Goal: Task Accomplishment & Management: Complete application form

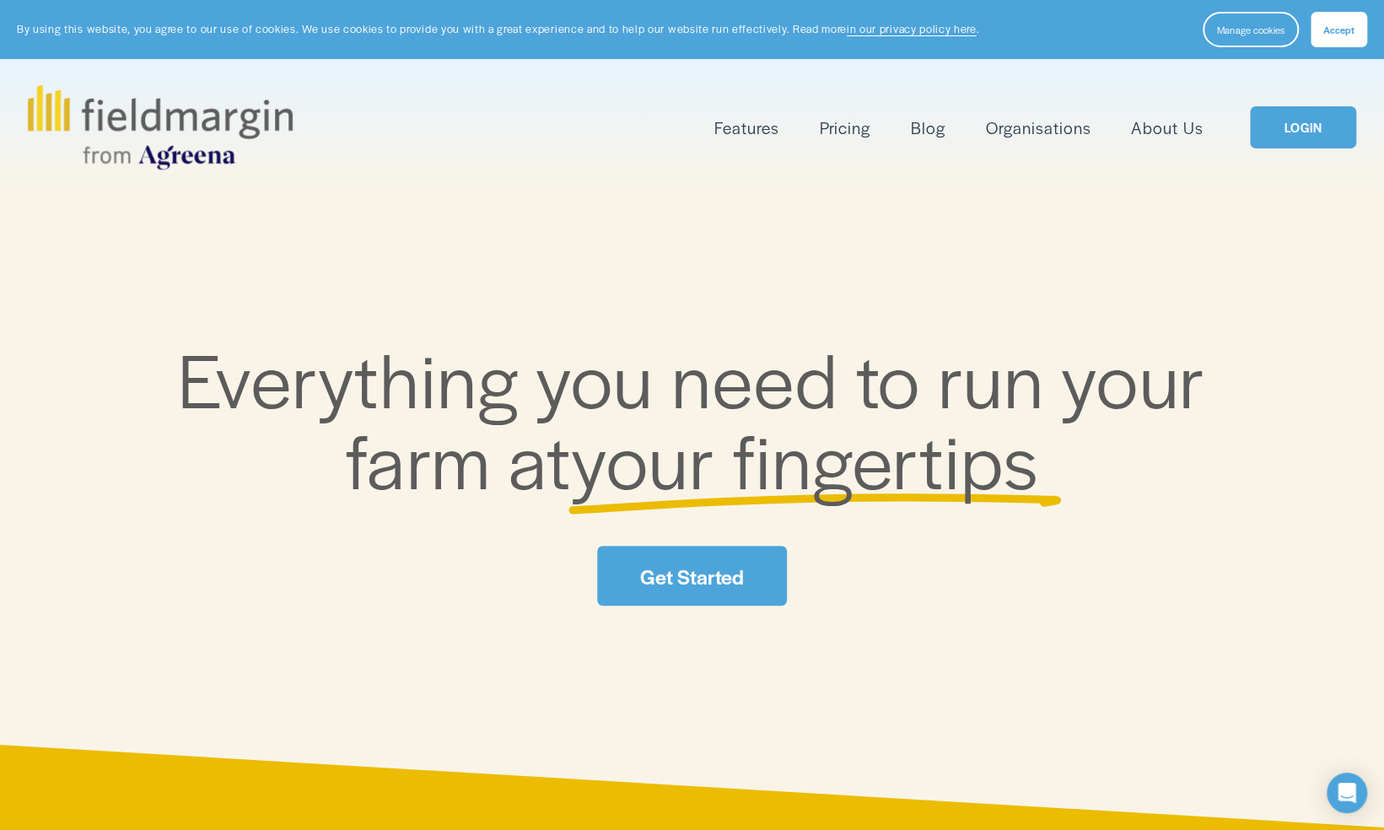
click at [702, 580] on link "Get Started" at bounding box center [691, 576] width 189 height 60
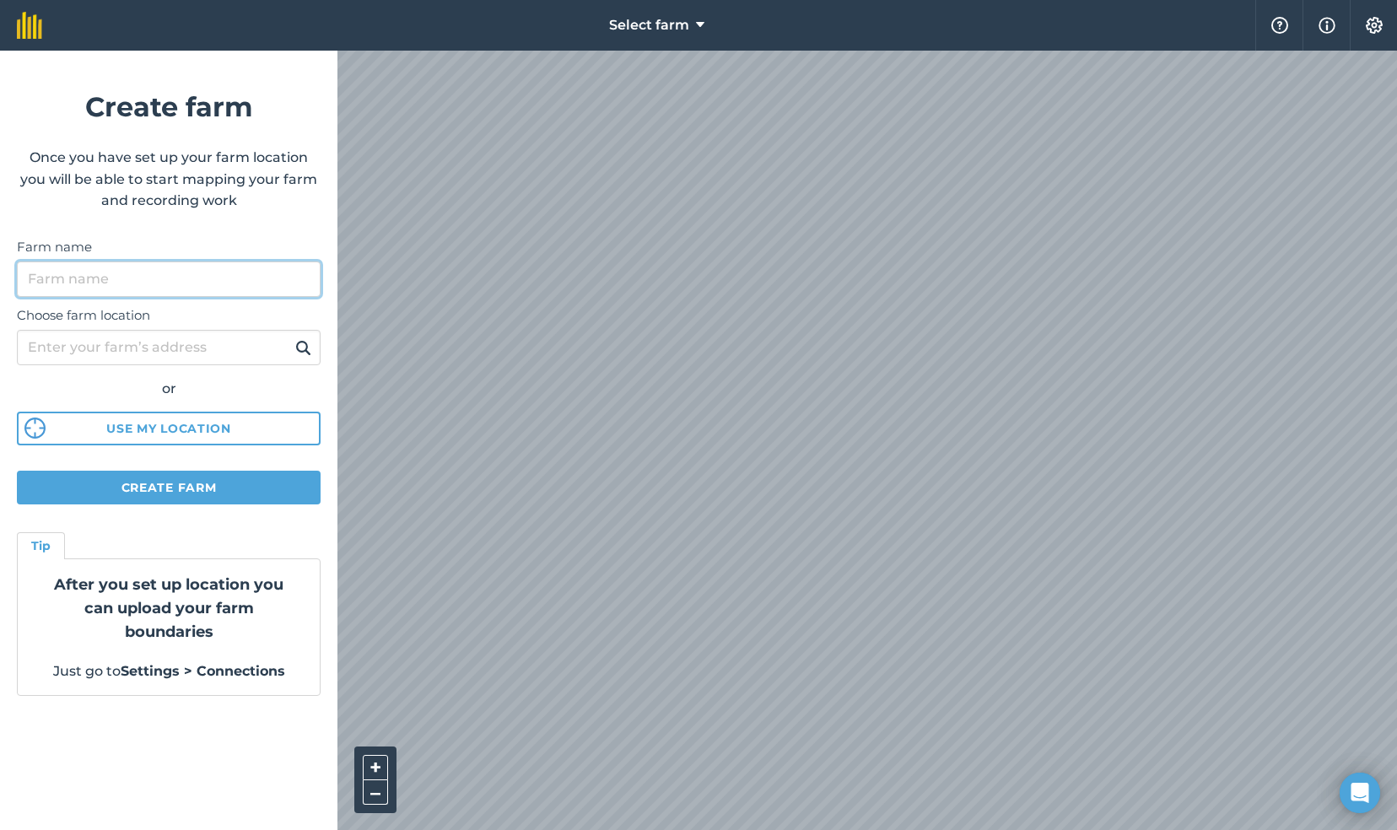
click at [81, 279] on input "Farm name" at bounding box center [169, 279] width 304 height 35
type input "Likhitha Farm"
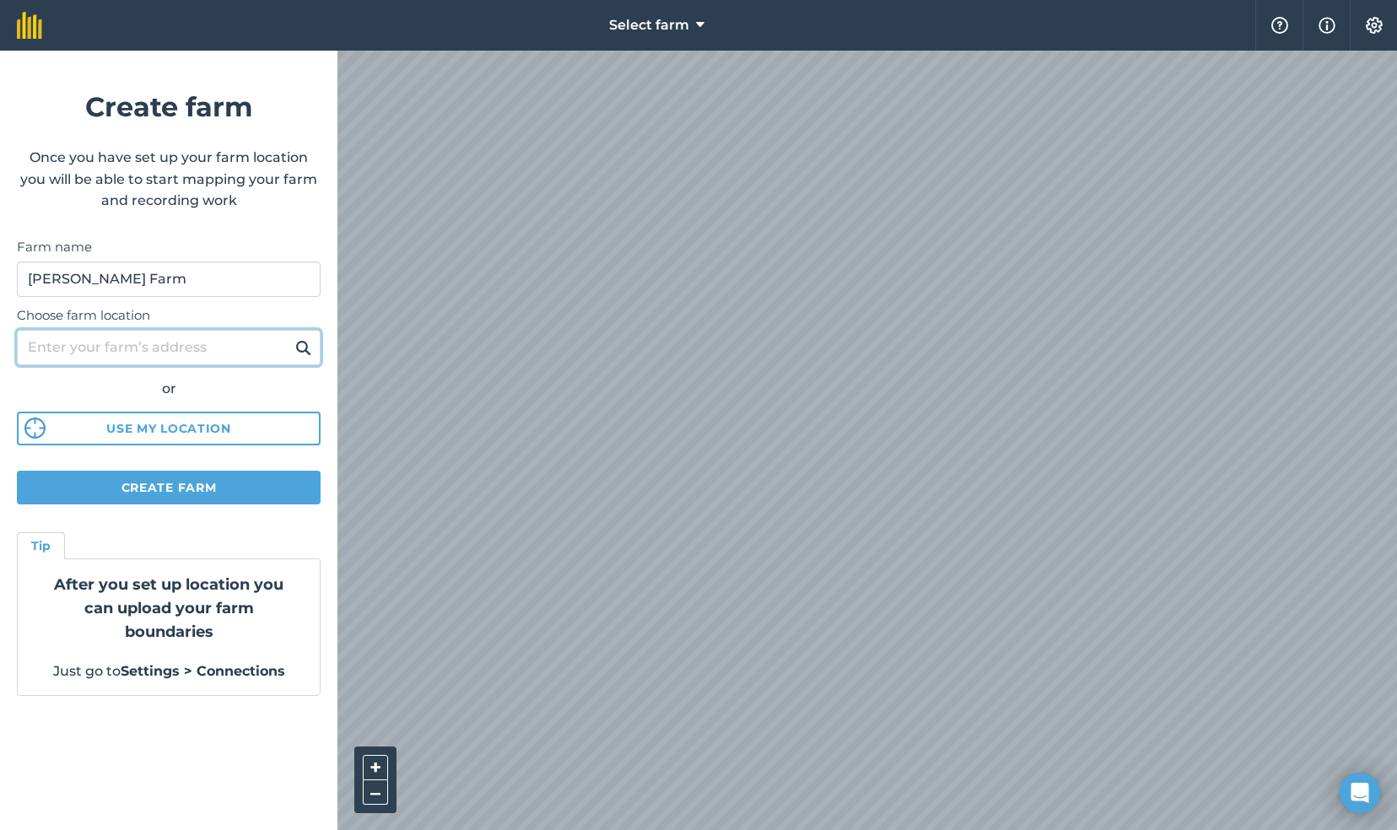
click at [40, 344] on input "Choose farm location" at bounding box center [169, 347] width 304 height 35
click at [290, 337] on button at bounding box center [303, 348] width 26 height 22
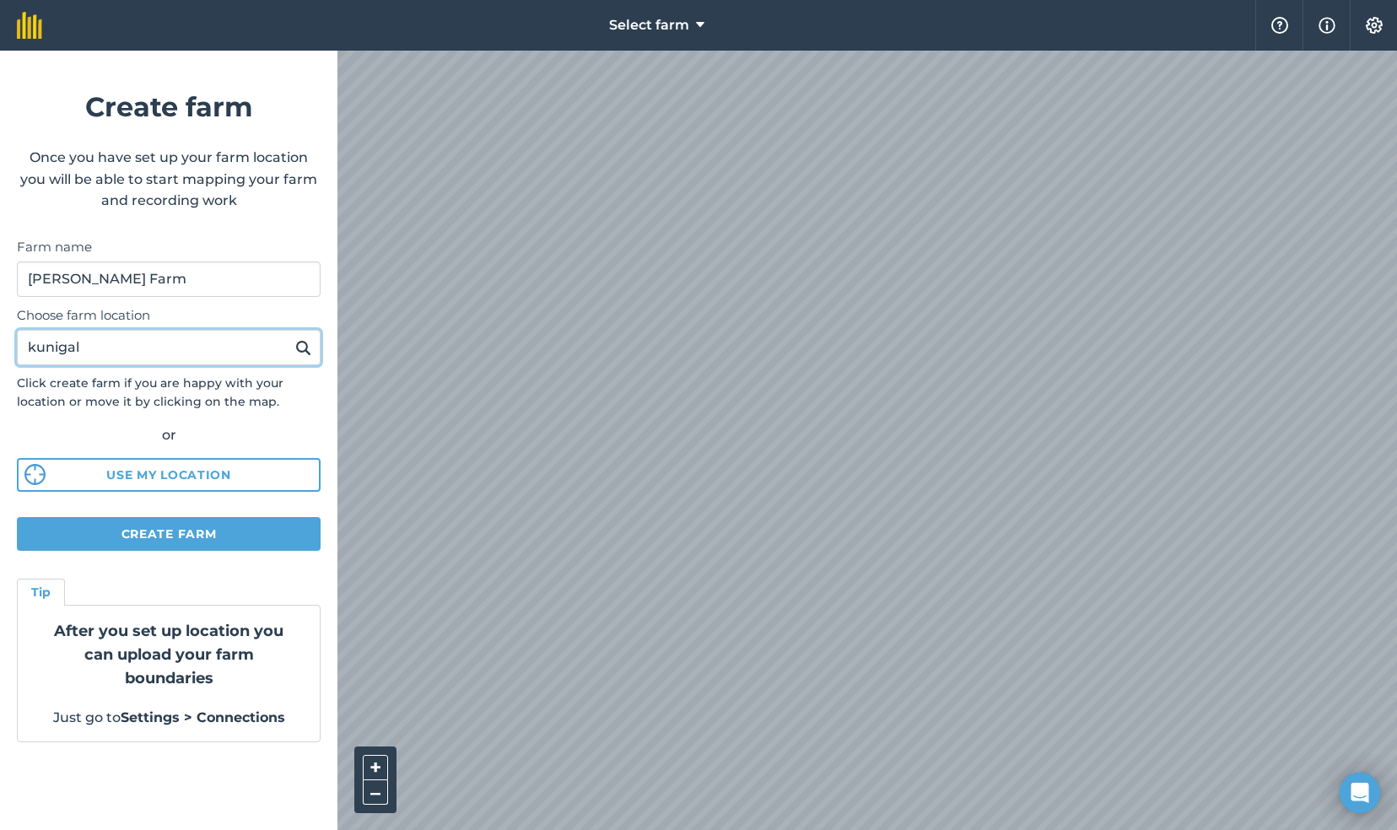
click at [138, 348] on input "kunigal" at bounding box center [169, 347] width 304 height 35
type input "k"
paste input "13.08437439862213, 77.01453038994906"
type input "13.08437439862213, 77.01453038994906"
click at [290, 337] on button at bounding box center [303, 348] width 26 height 22
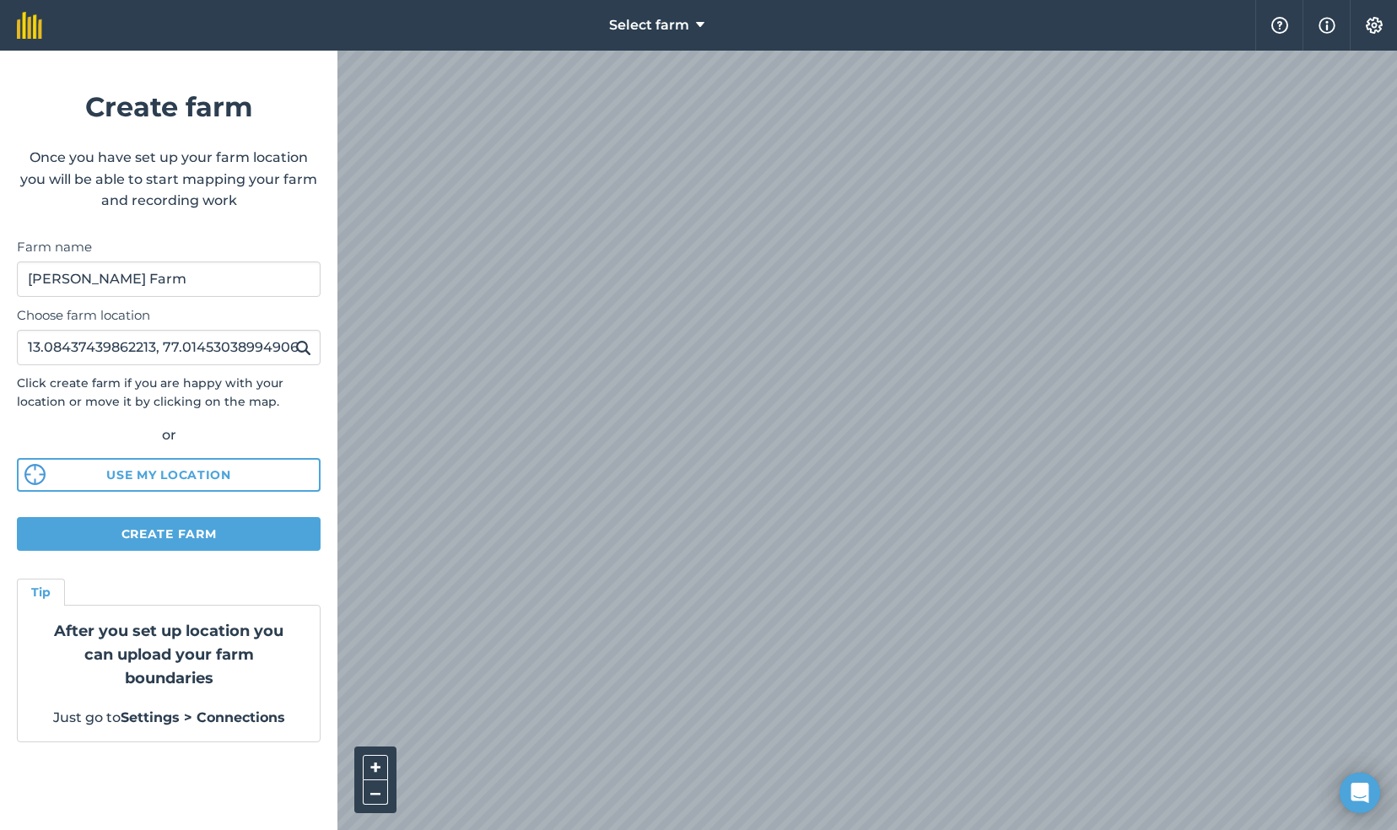
click at [304, 348] on img at bounding box center [303, 347] width 16 height 20
click at [373, 793] on button "–" at bounding box center [375, 792] width 25 height 24
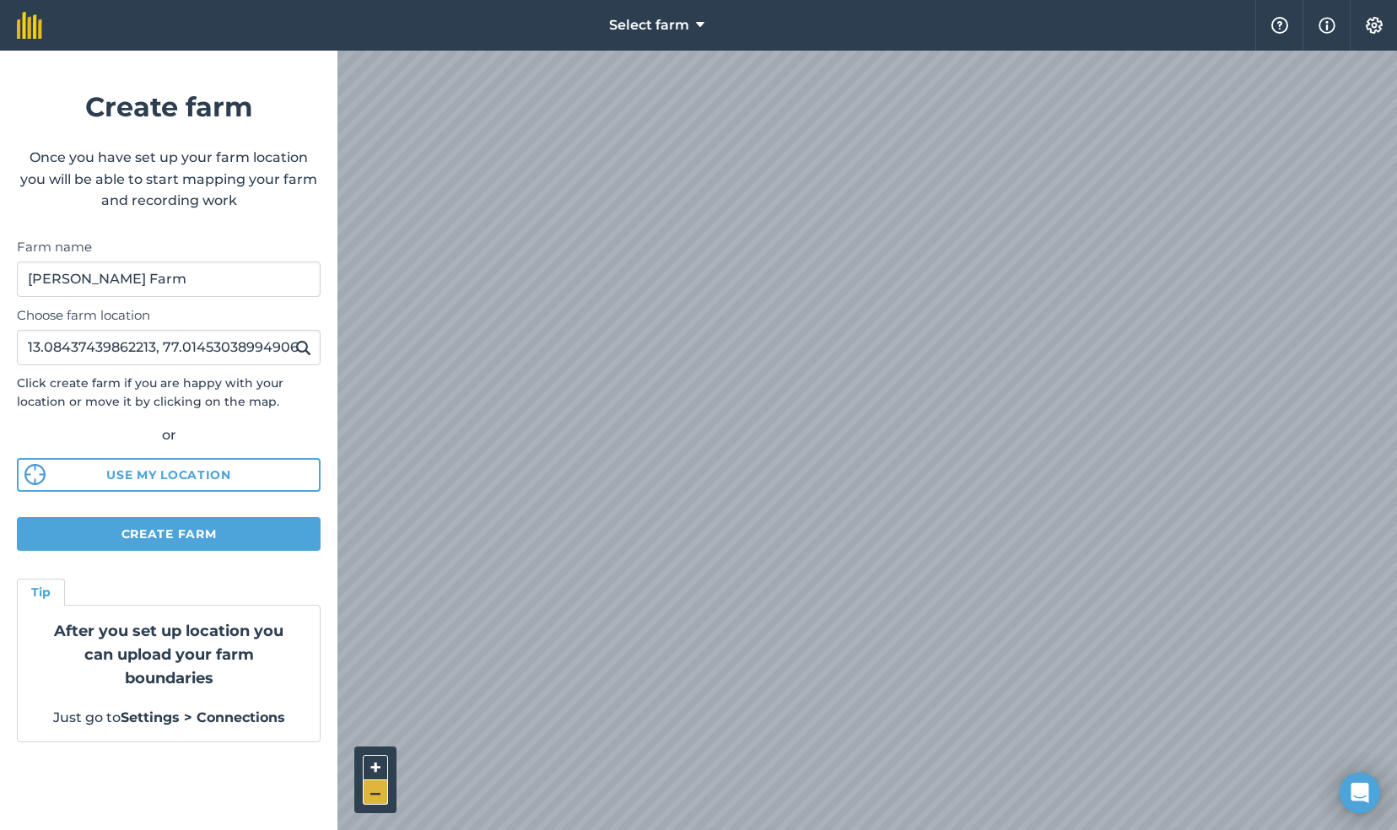
click at [373, 793] on button "–" at bounding box center [375, 792] width 25 height 24
click at [378, 763] on button "+" at bounding box center [375, 767] width 25 height 25
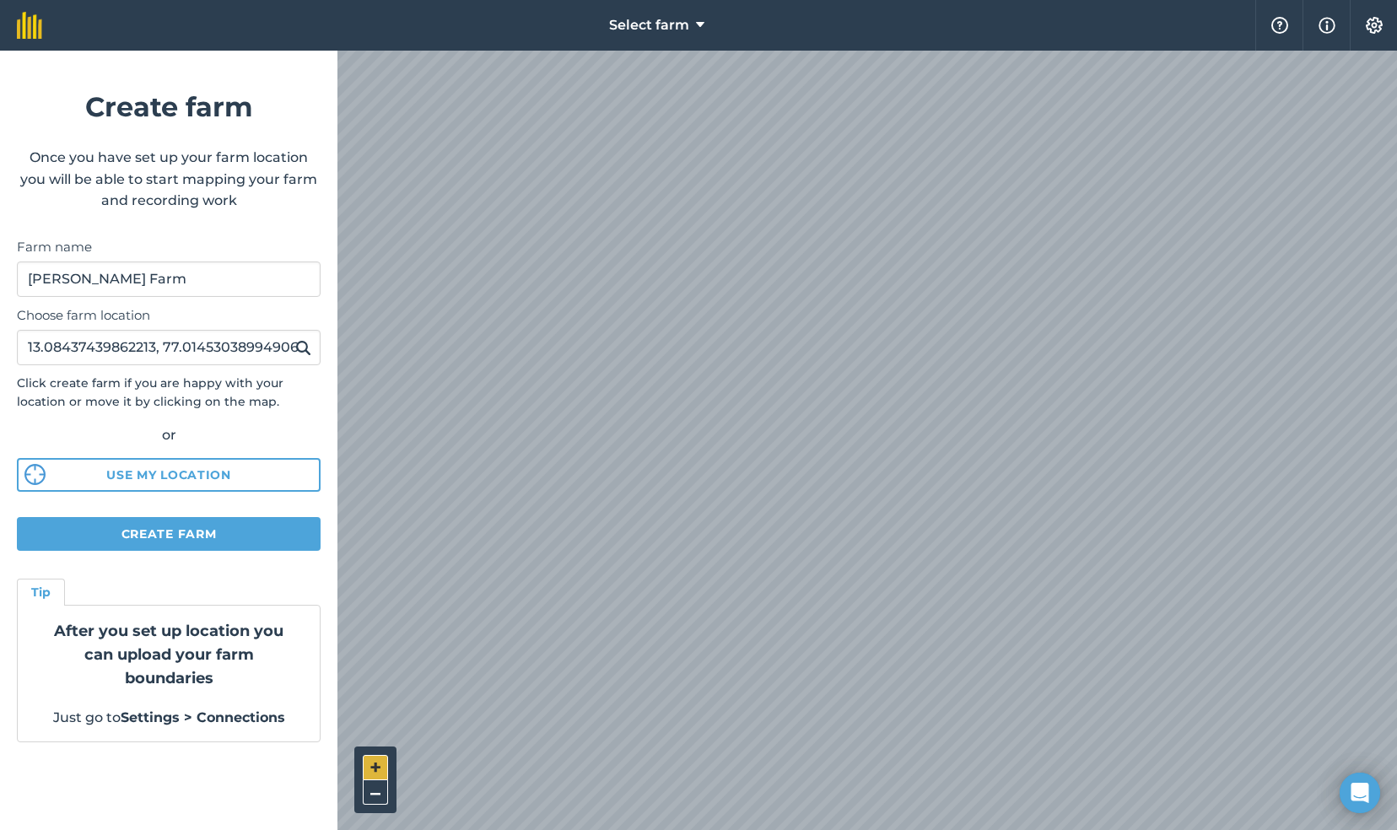
click at [378, 763] on button "+" at bounding box center [375, 767] width 25 height 25
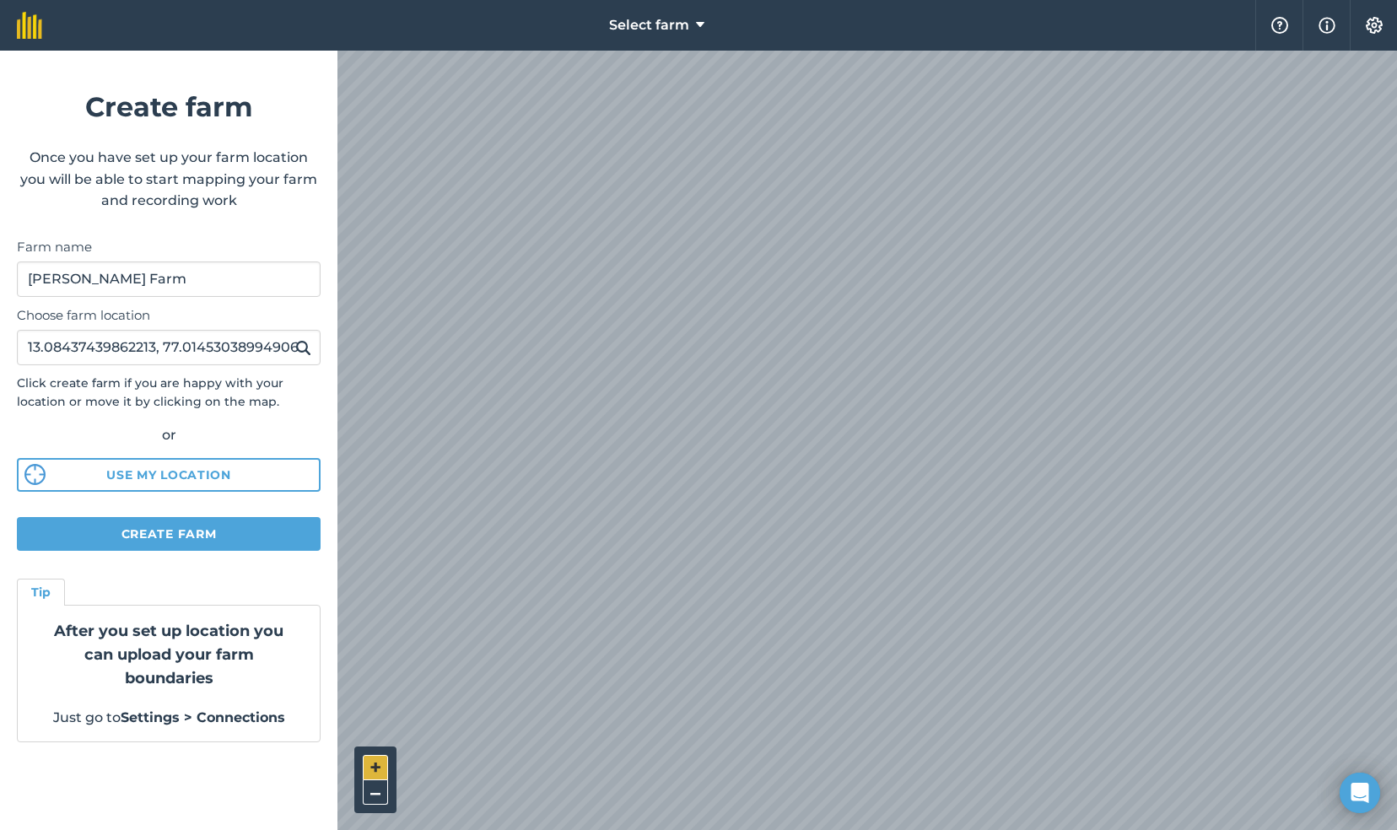
click at [378, 763] on button "+" at bounding box center [375, 767] width 25 height 25
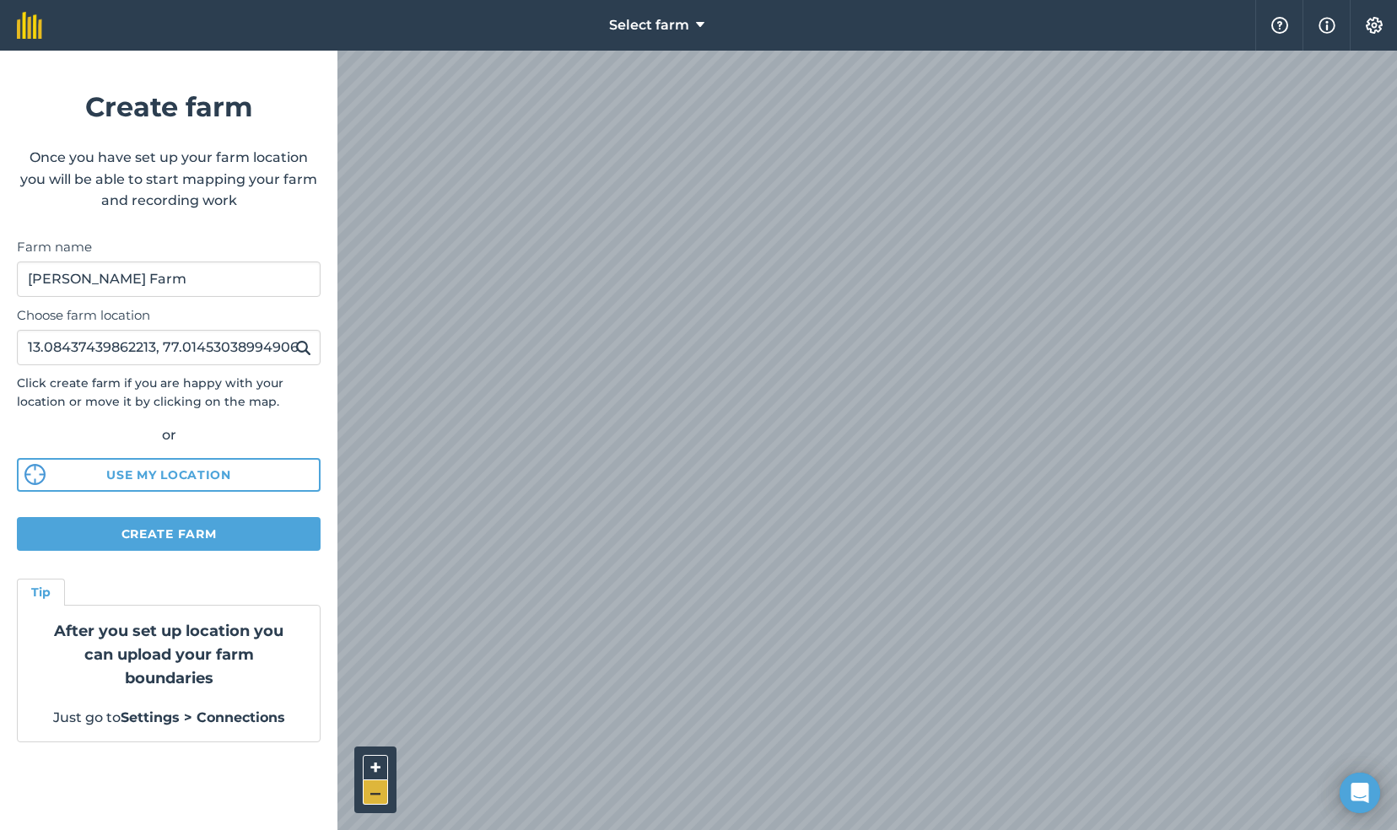
click at [376, 790] on button "–" at bounding box center [375, 792] width 25 height 24
click at [245, 534] on button "Create farm" at bounding box center [169, 534] width 304 height 34
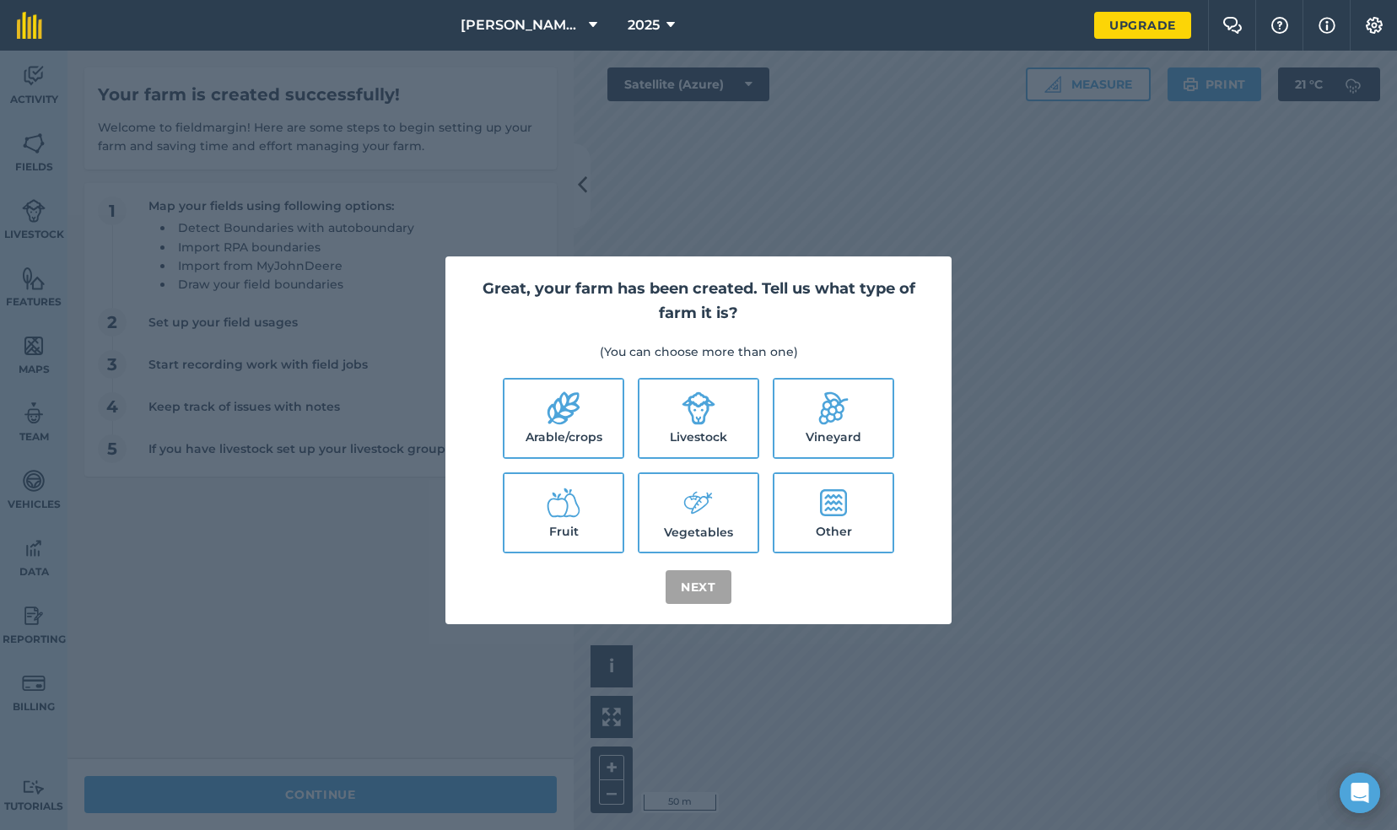
click at [833, 515] on icon at bounding box center [833, 502] width 27 height 27
checkbox input "true"
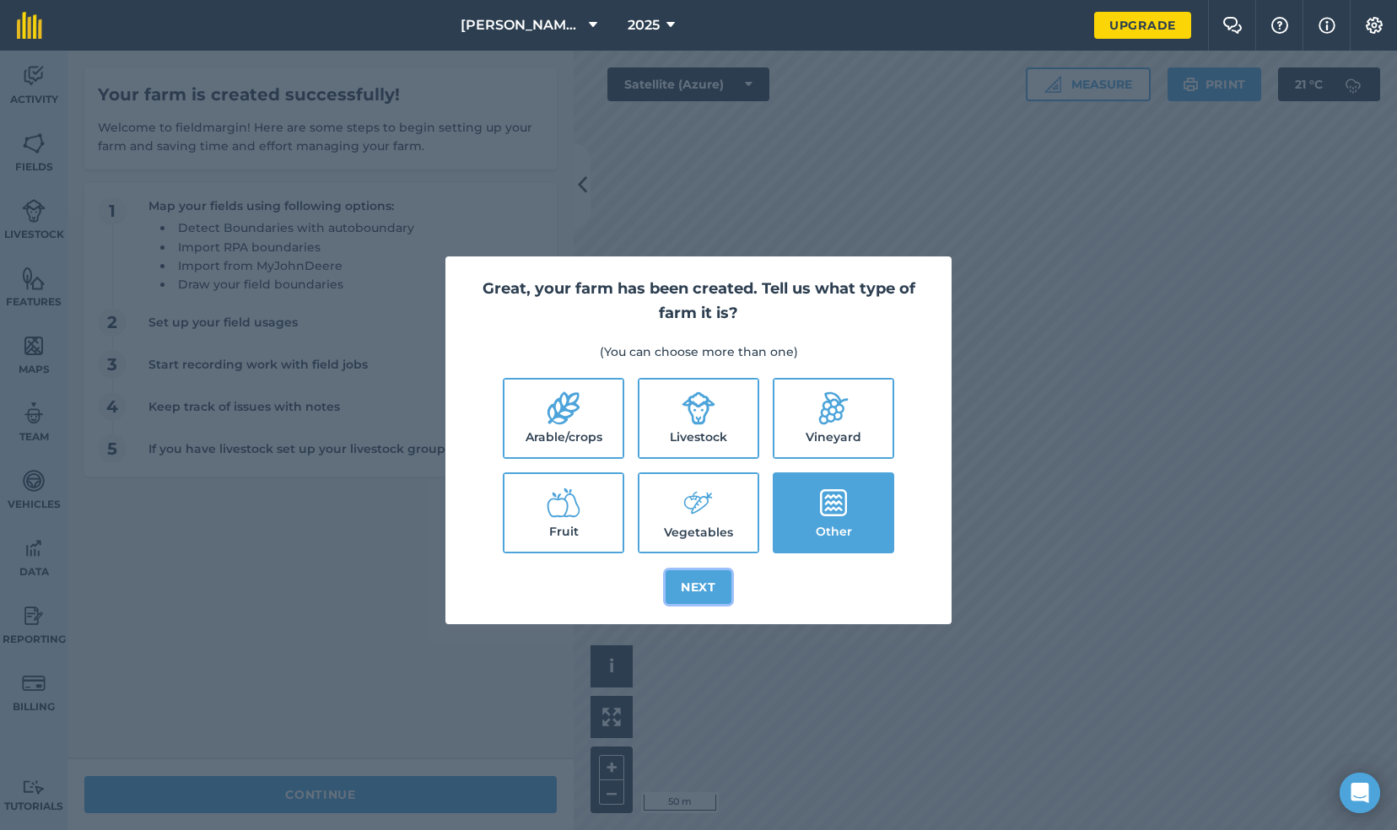
click at [698, 577] on button "Next" at bounding box center [699, 587] width 66 height 34
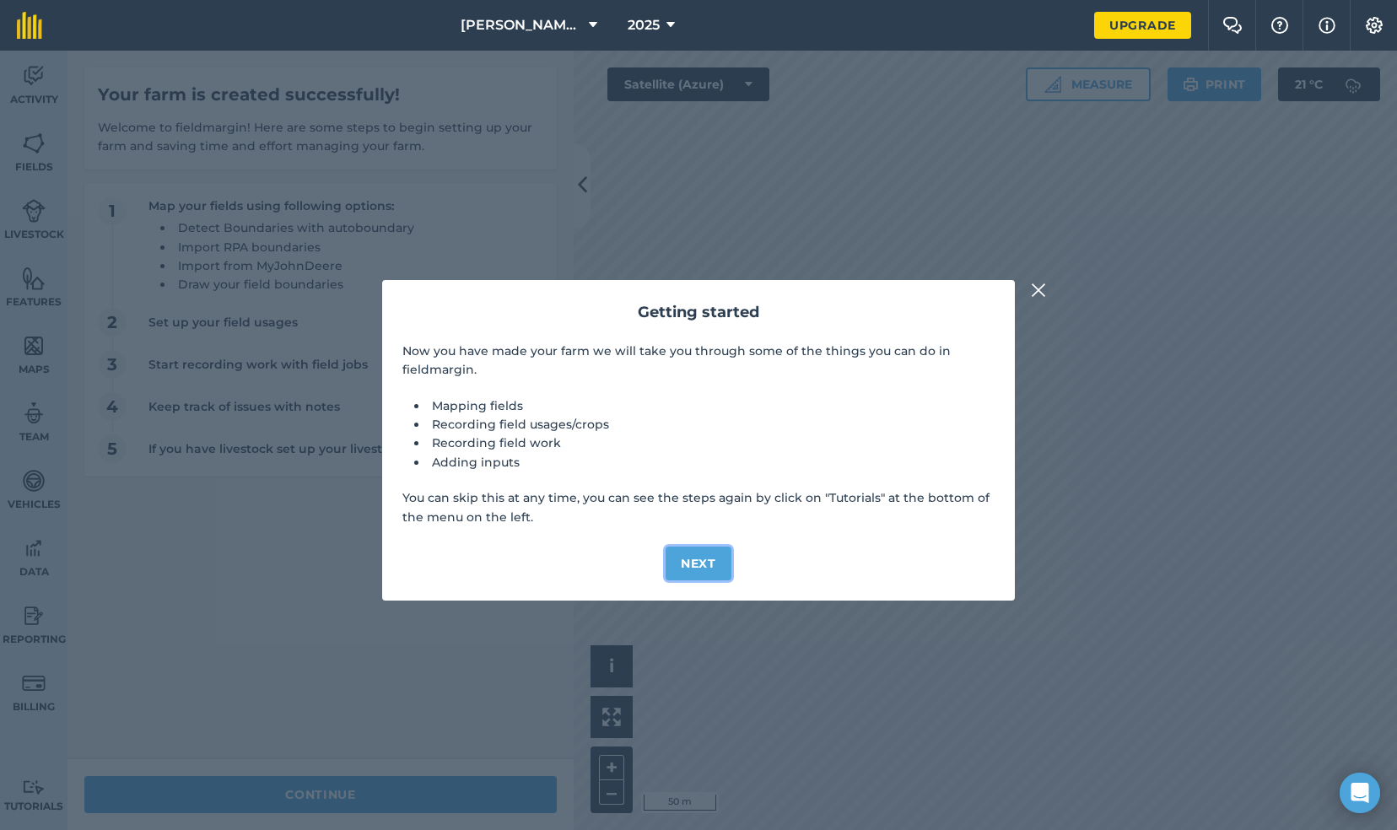
click at [690, 556] on button "Next" at bounding box center [699, 564] width 66 height 34
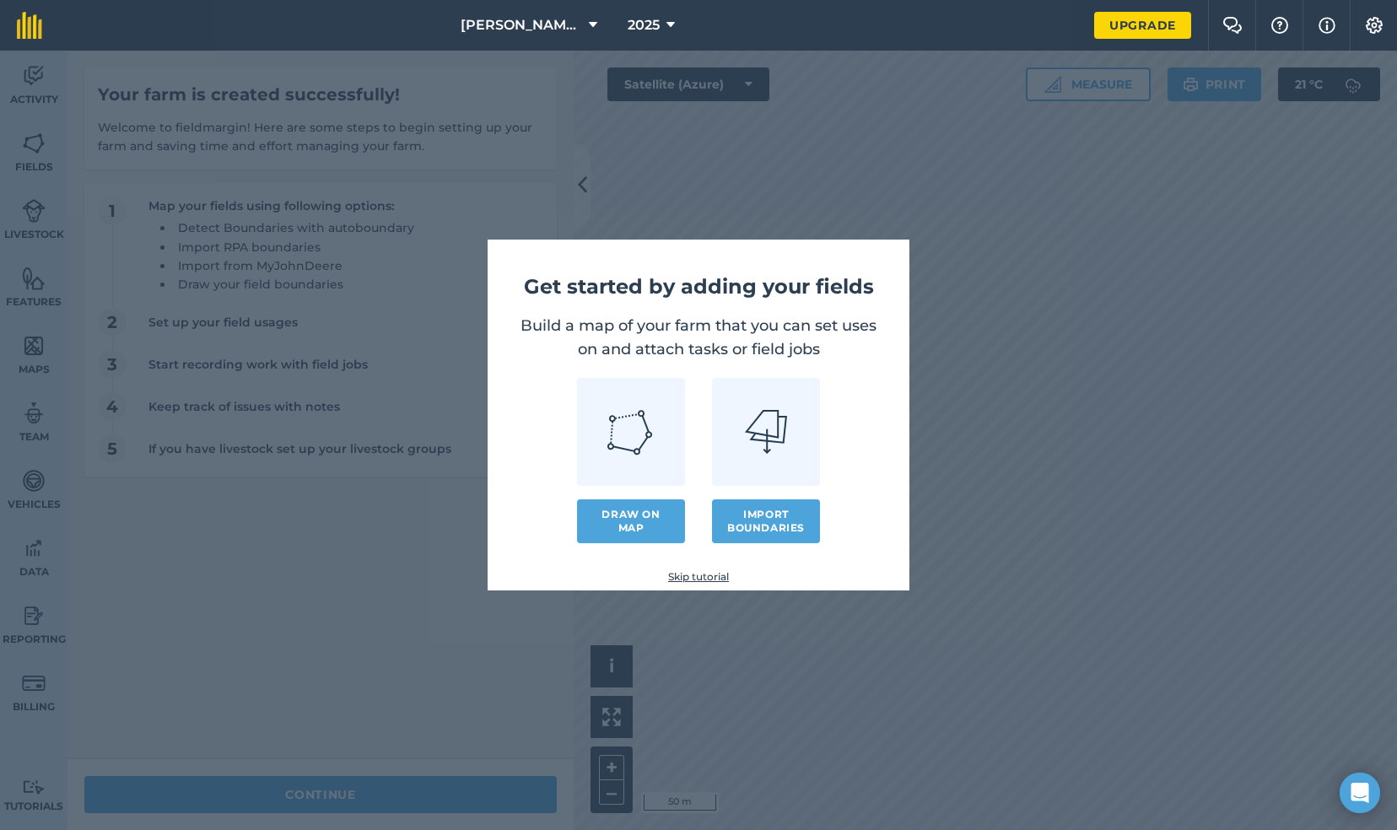
click at [647, 439] on img at bounding box center [631, 431] width 49 height 49
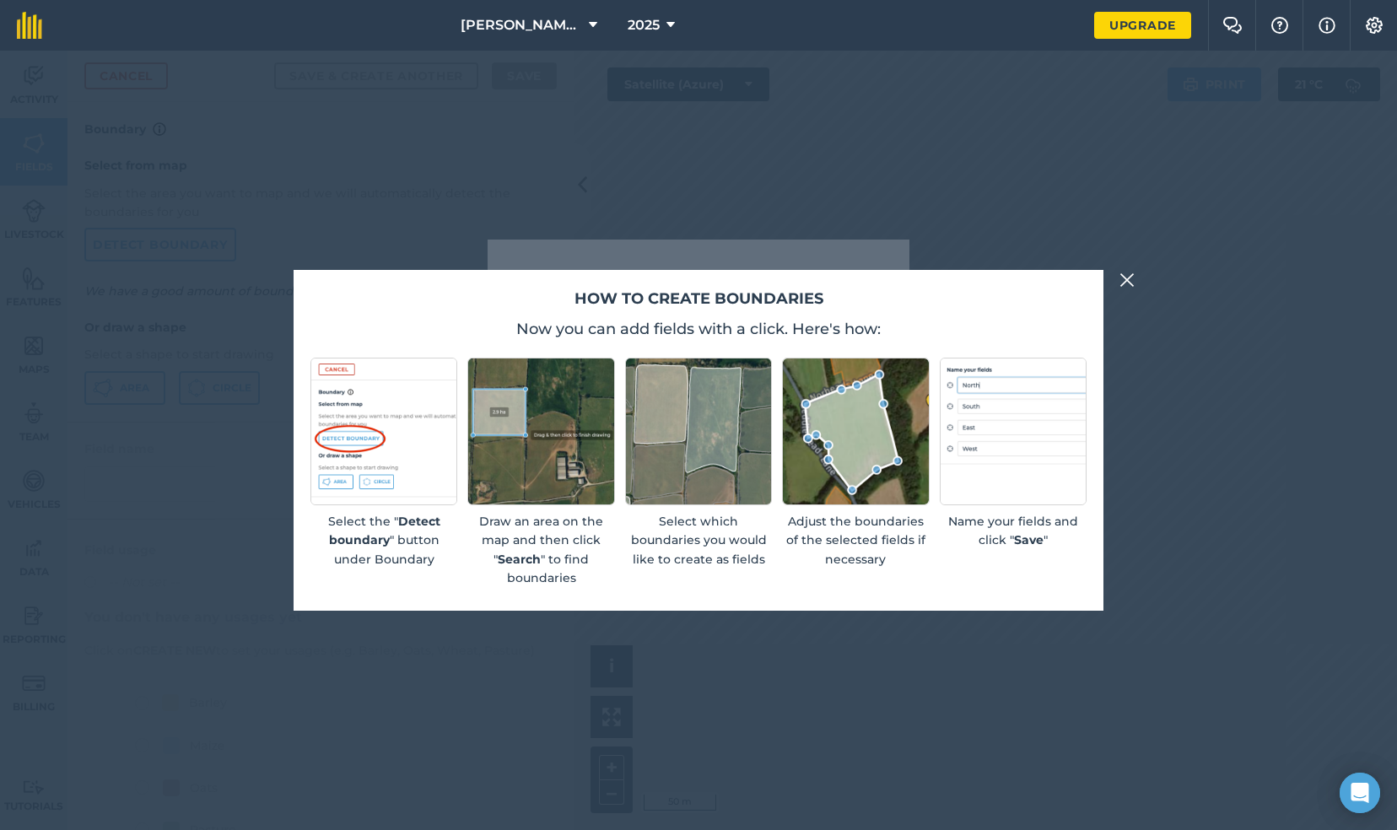
click at [852, 461] on img at bounding box center [855, 431] width 147 height 147
click at [1135, 278] on button at bounding box center [1127, 280] width 20 height 20
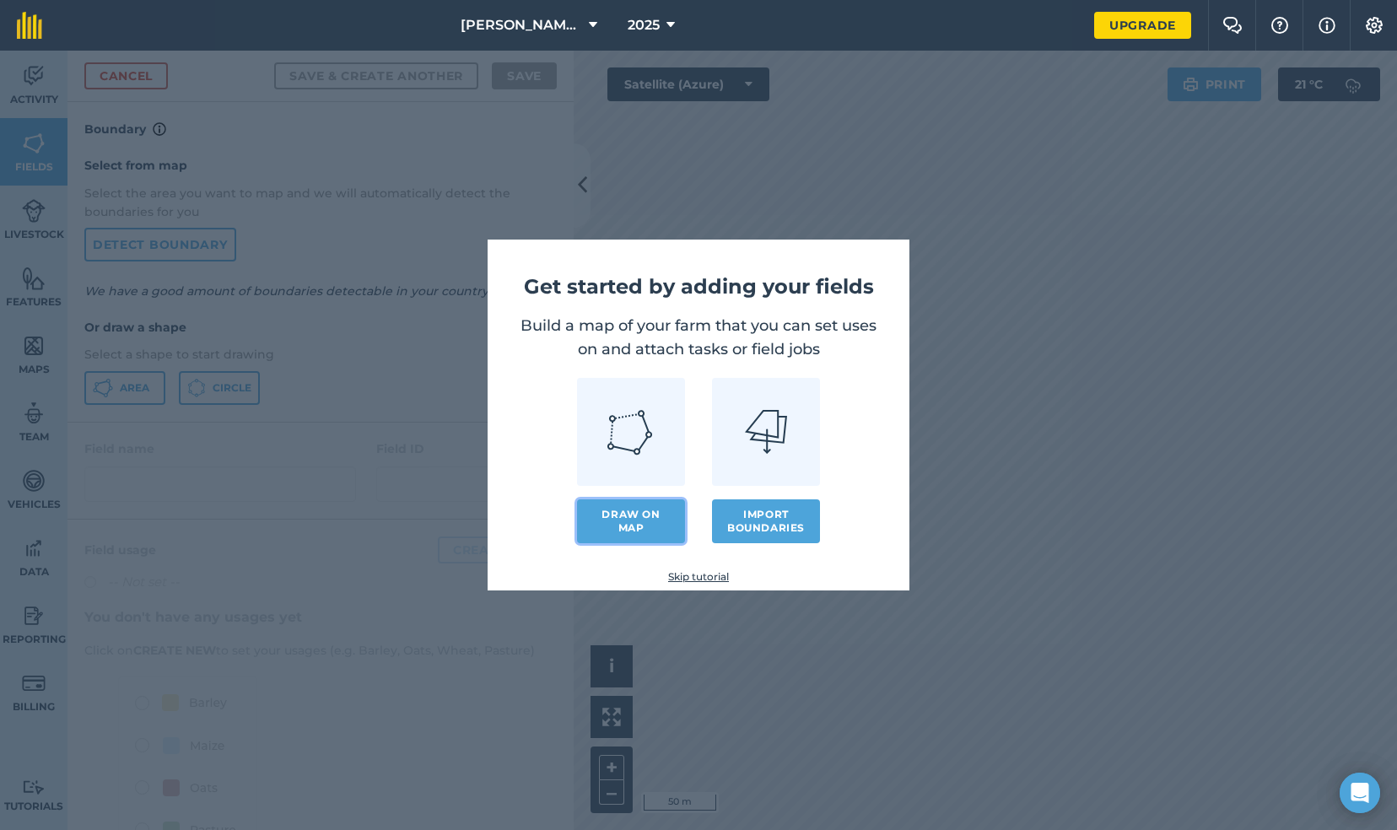
click at [636, 521] on link "Draw on map" at bounding box center [631, 521] width 108 height 44
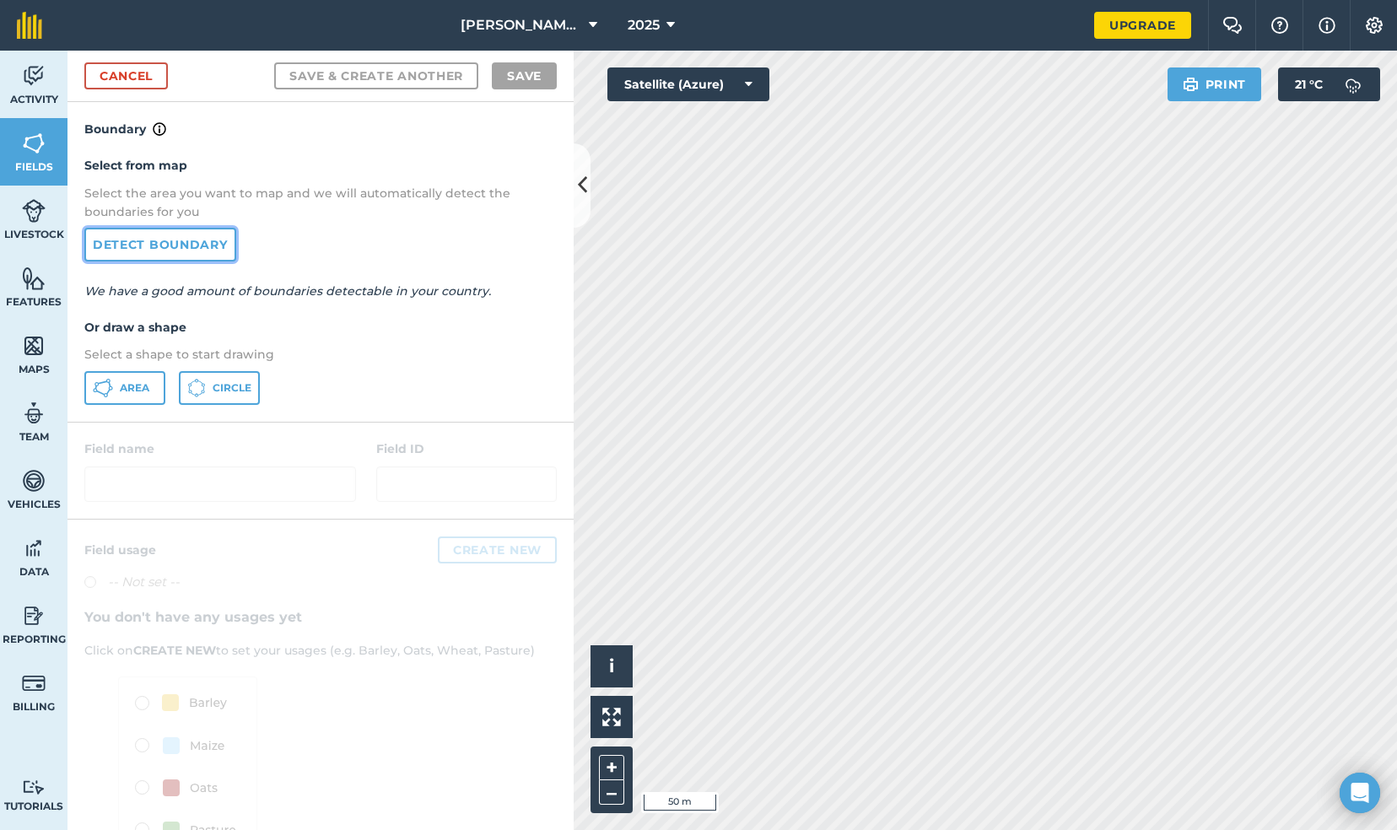
click at [202, 245] on link "Detect boundary" at bounding box center [160, 245] width 152 height 34
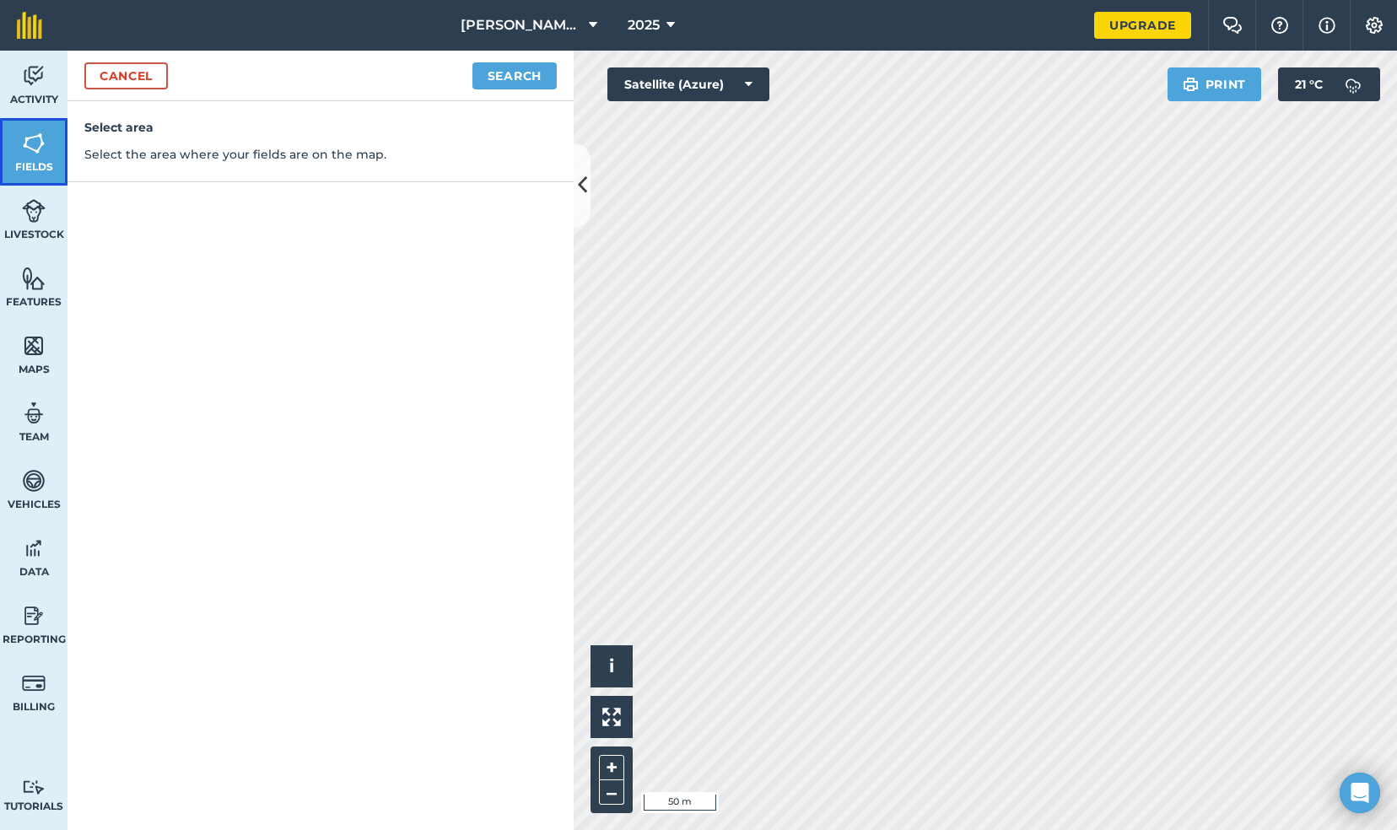
click at [24, 159] on link "Fields" at bounding box center [33, 151] width 67 height 67
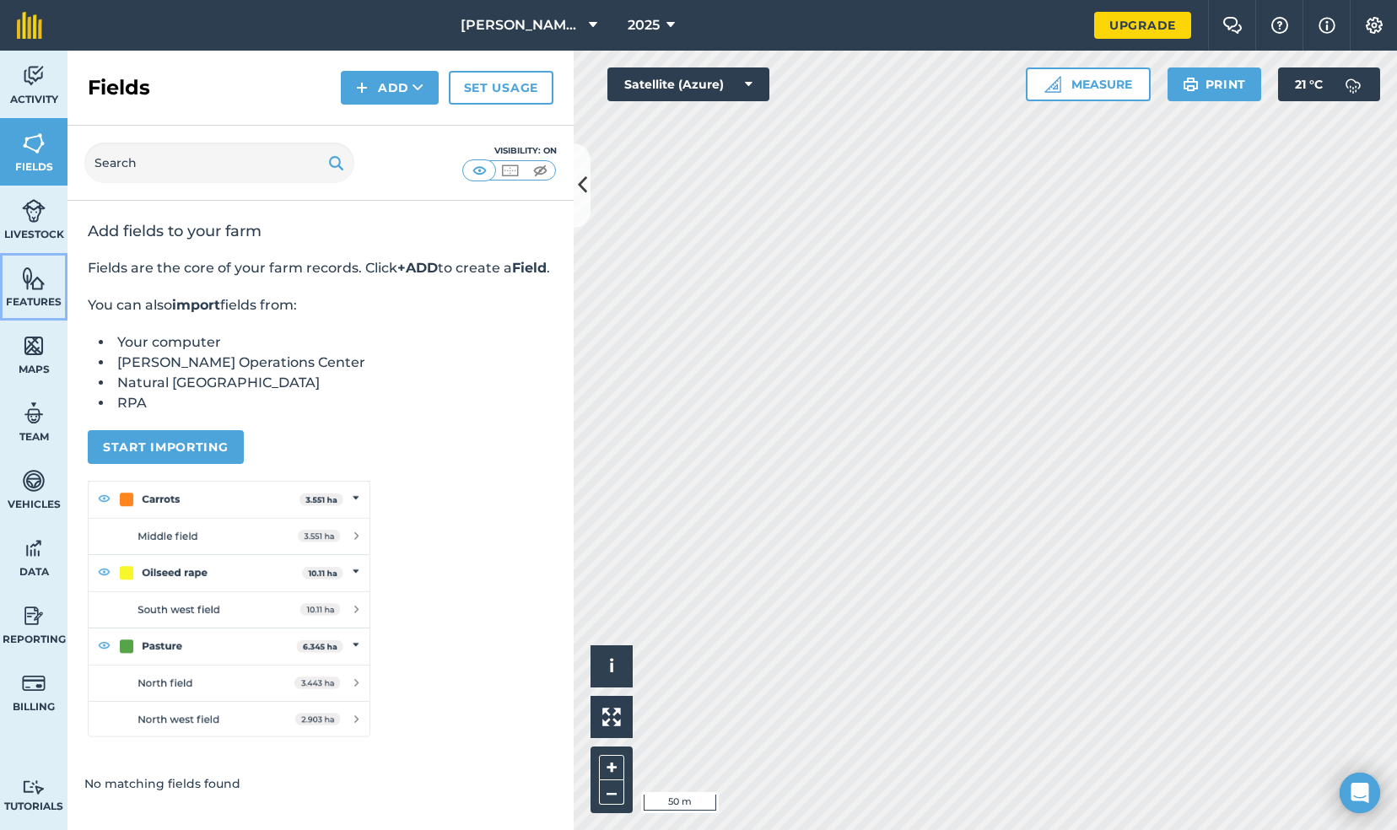
click at [37, 299] on span "Features" at bounding box center [33, 301] width 67 height 13
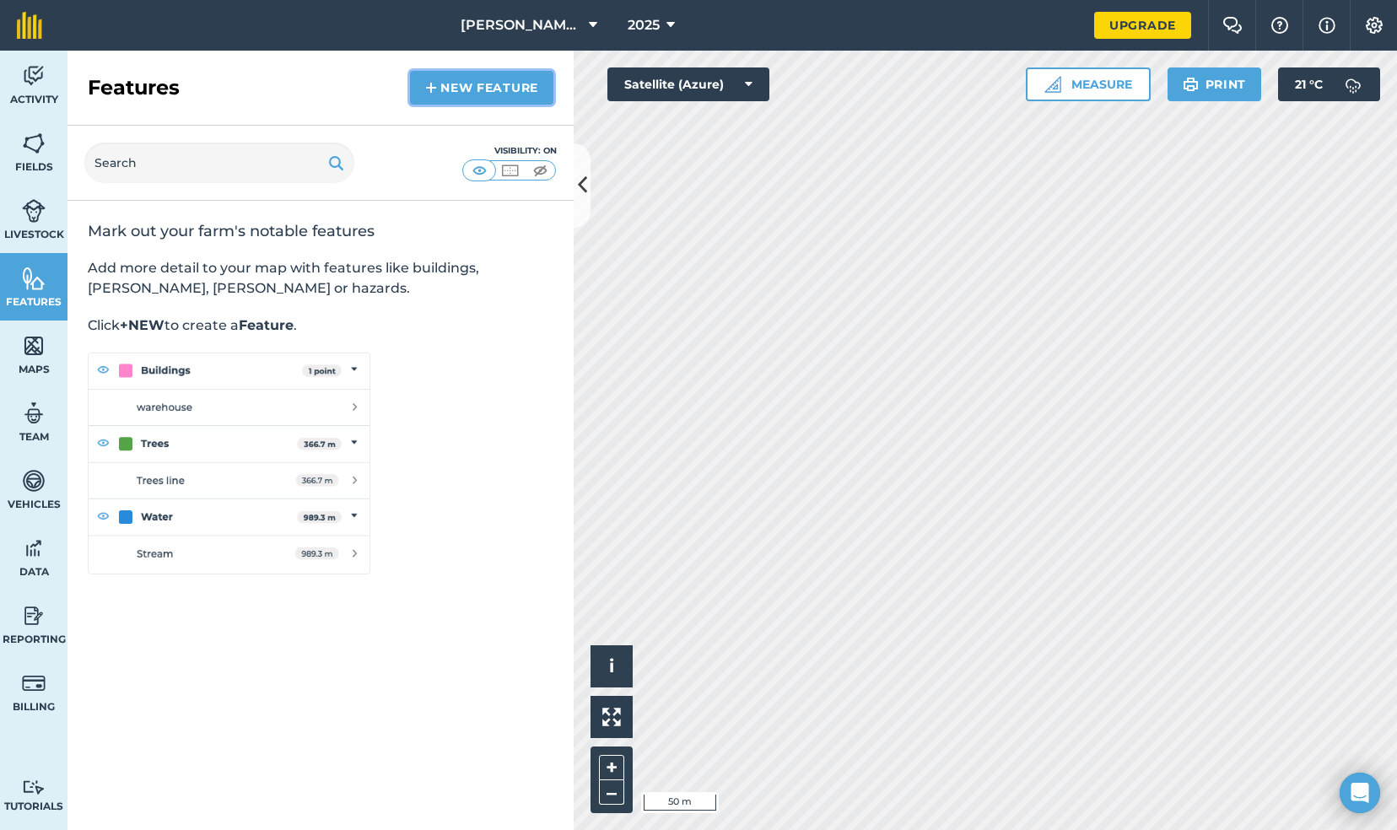
click at [487, 89] on link "New feature" at bounding box center [481, 88] width 143 height 34
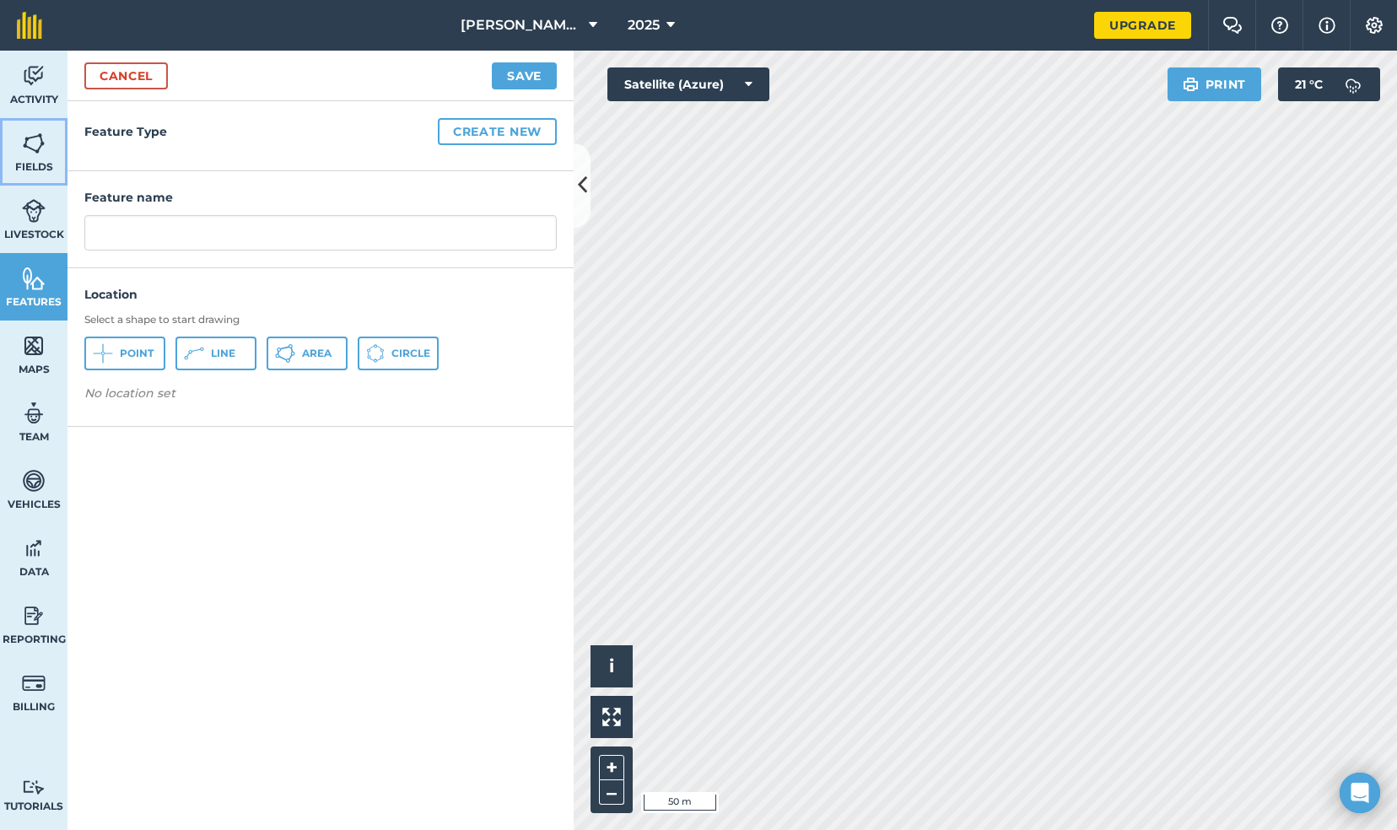
click at [23, 169] on span "Fields" at bounding box center [33, 166] width 67 height 13
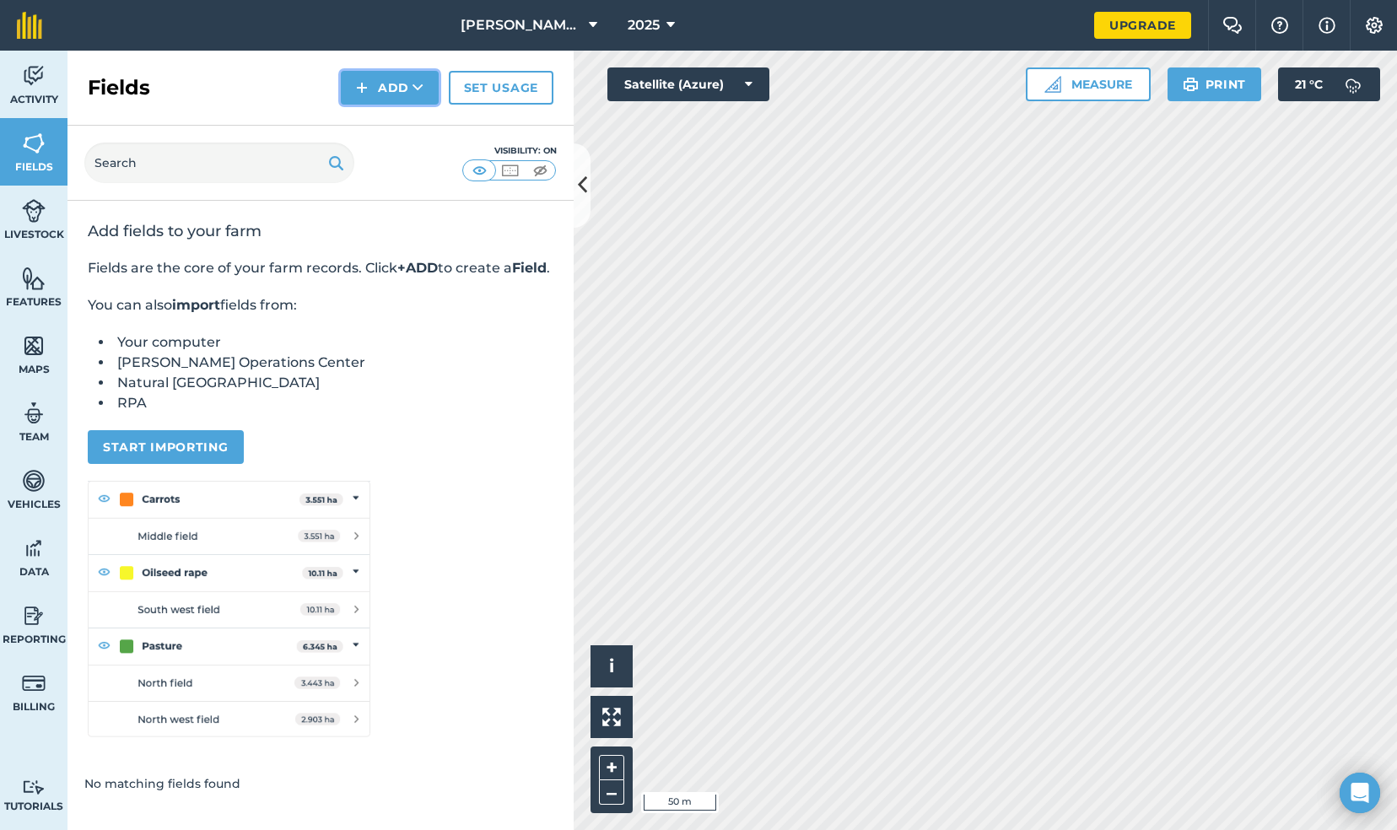
click at [388, 88] on button "Add" at bounding box center [390, 88] width 98 height 34
click at [386, 126] on link "Draw" at bounding box center [389, 125] width 93 height 37
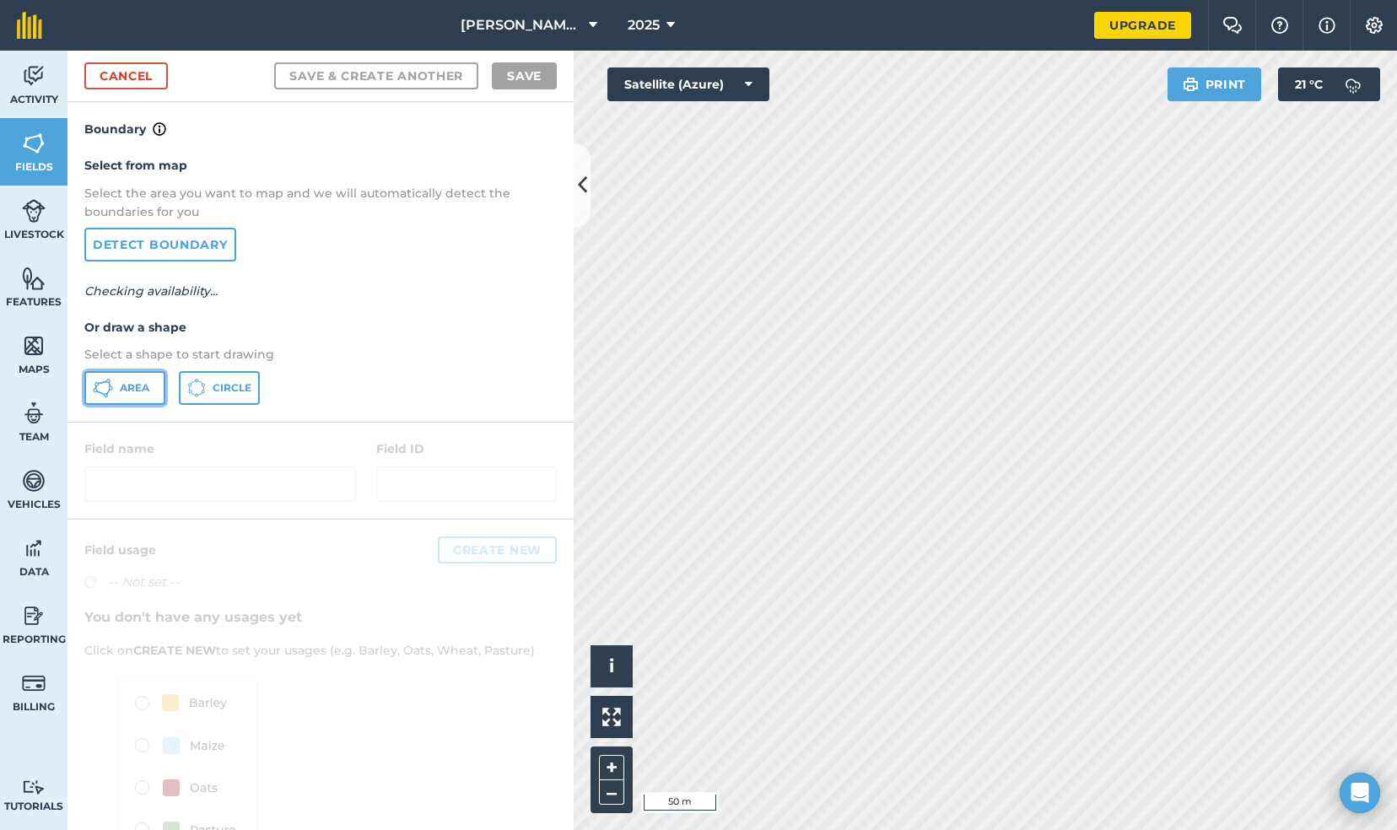
click at [100, 391] on icon at bounding box center [103, 388] width 20 height 20
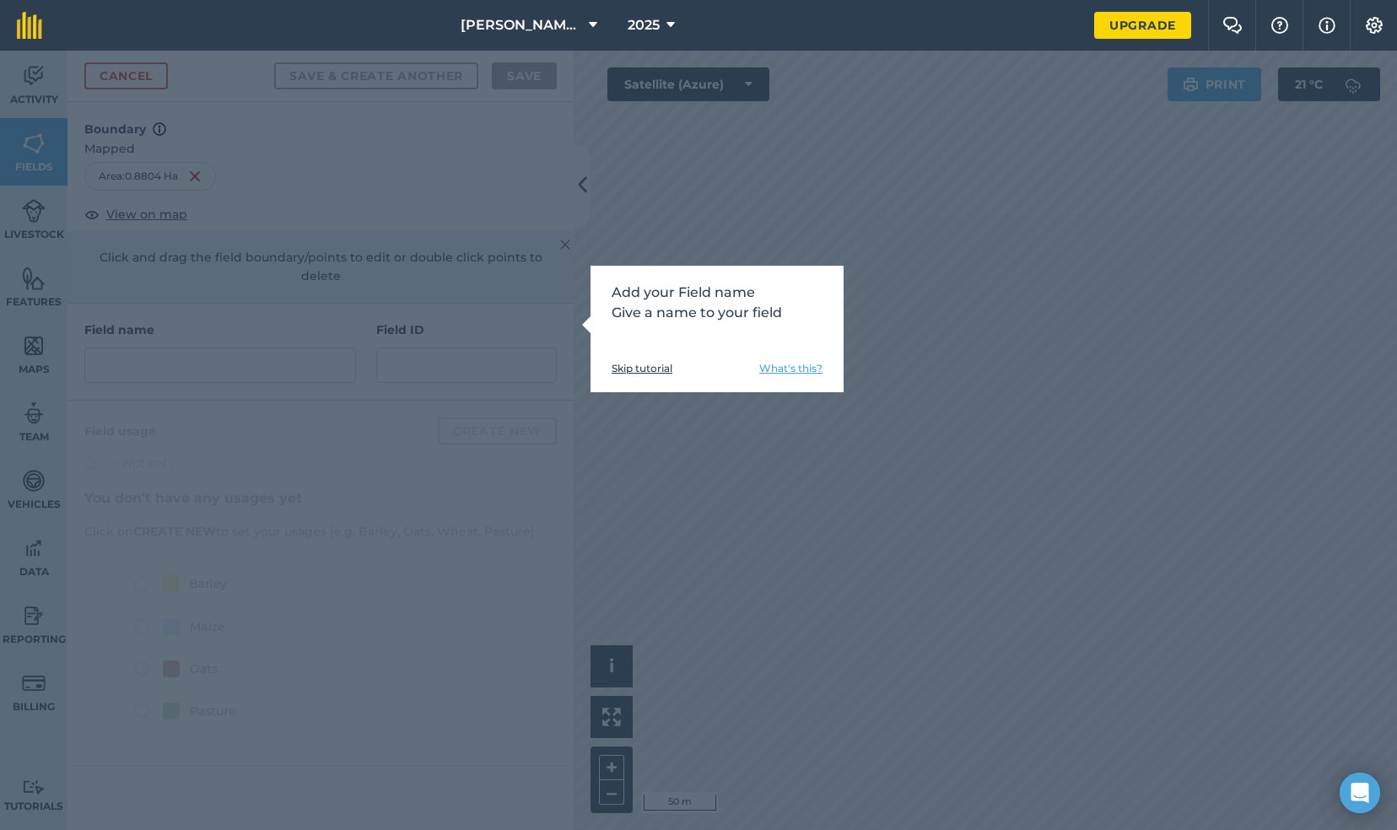
click at [1019, 473] on div "Add your Field name Give a name to your field Skip tutorial What's this?" at bounding box center [698, 440] width 1397 height 779
click at [665, 370] on link "Skip tutorial" at bounding box center [642, 368] width 61 height 13
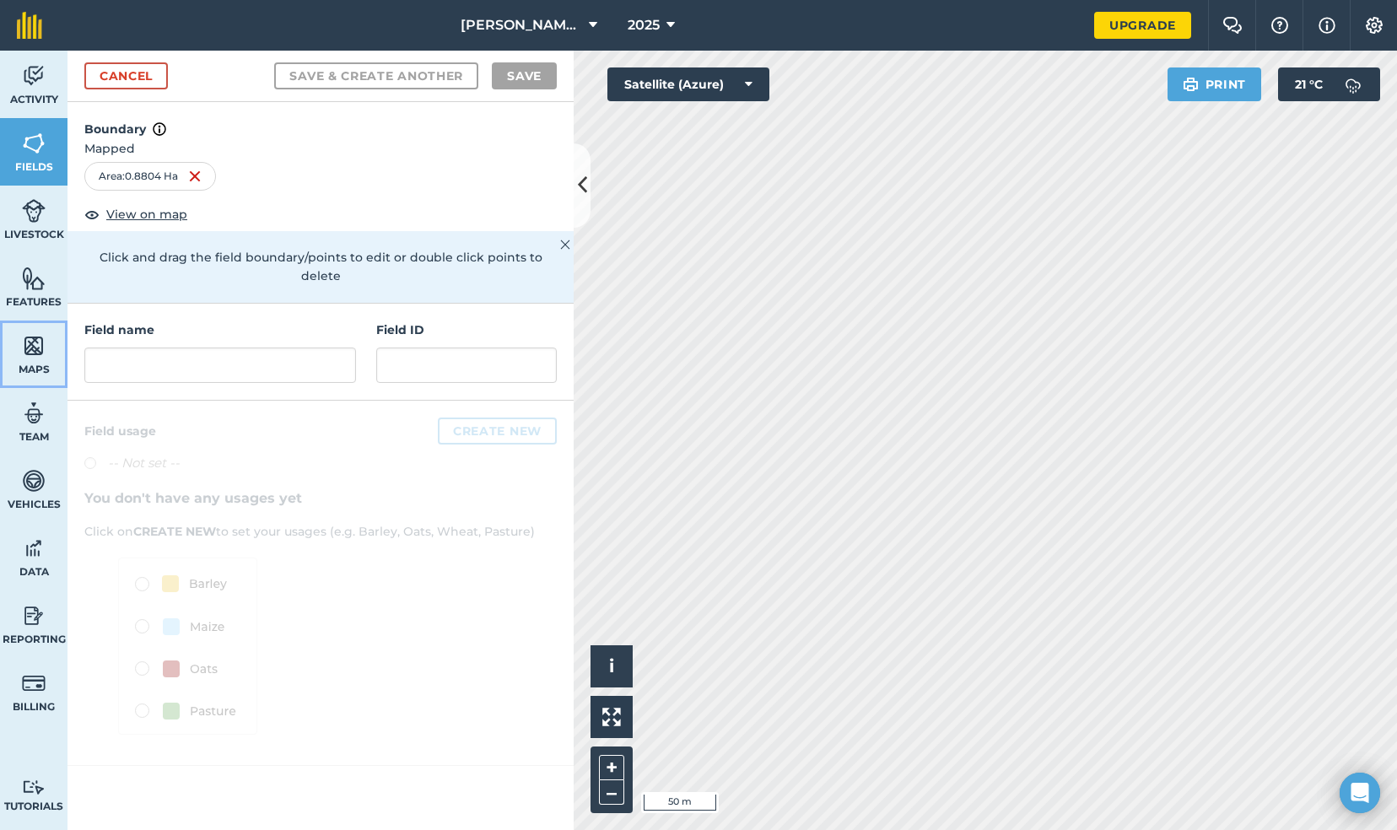
click at [34, 363] on span "Maps" at bounding box center [33, 369] width 67 height 13
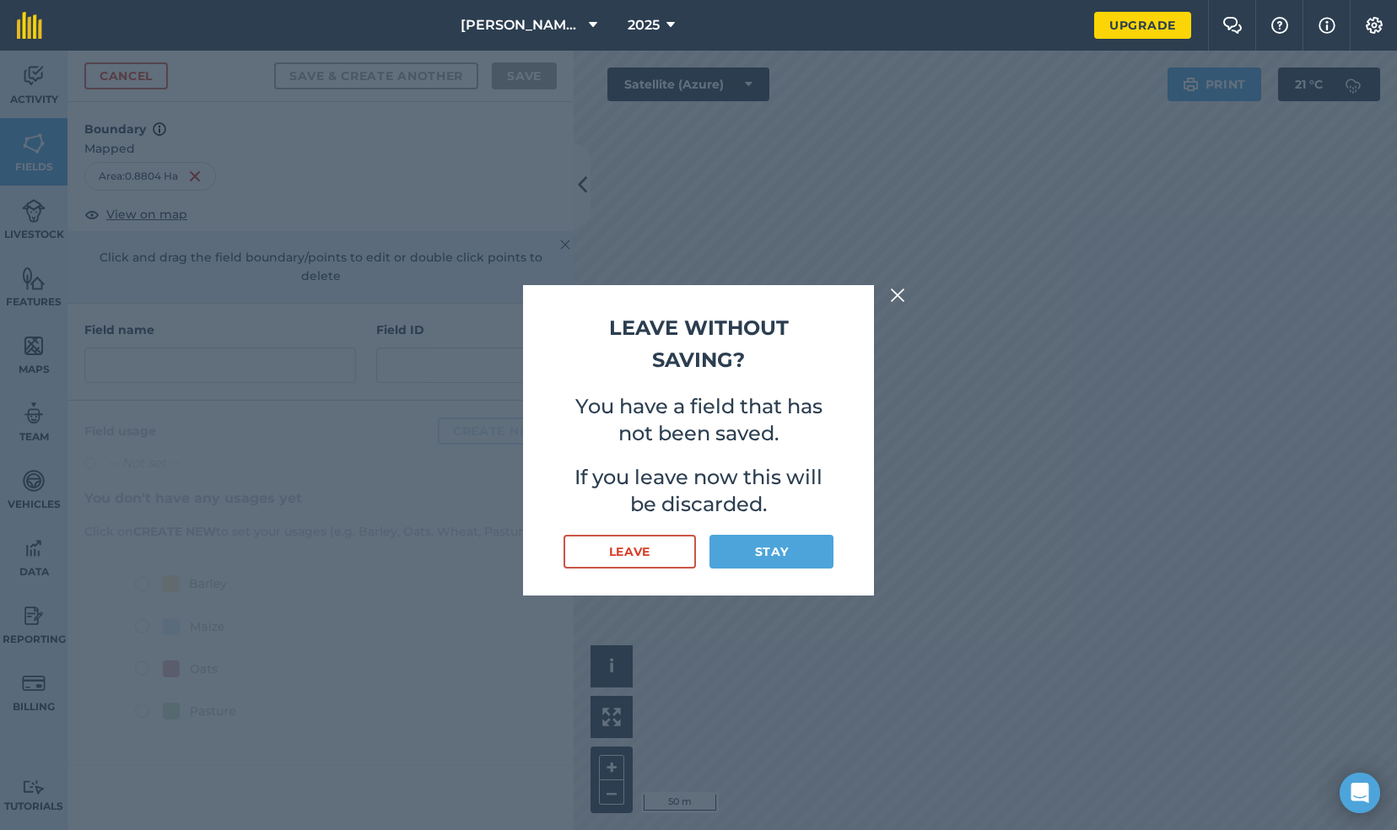
click at [898, 294] on img at bounding box center [897, 295] width 15 height 20
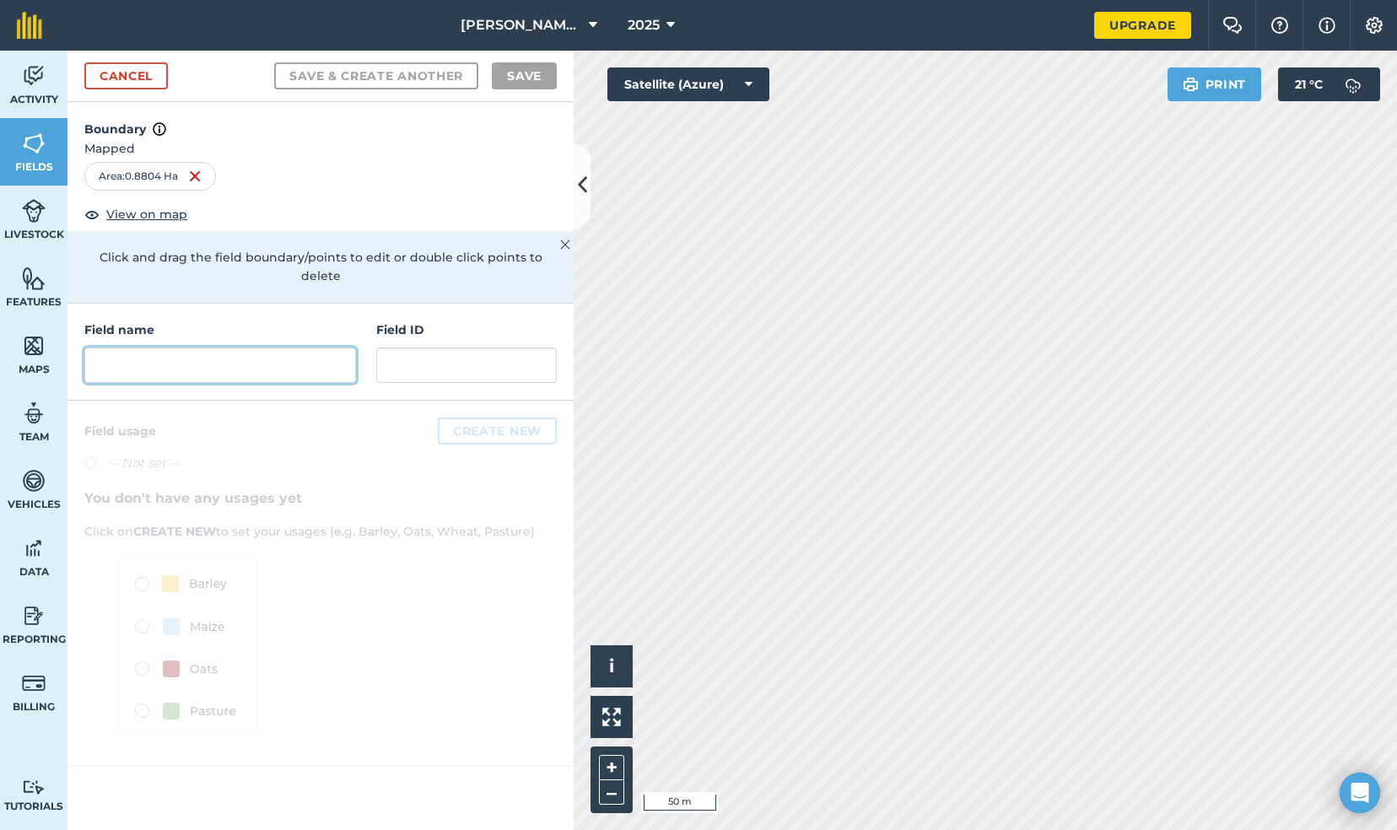
click at [143, 348] on input "text" at bounding box center [220, 365] width 272 height 35
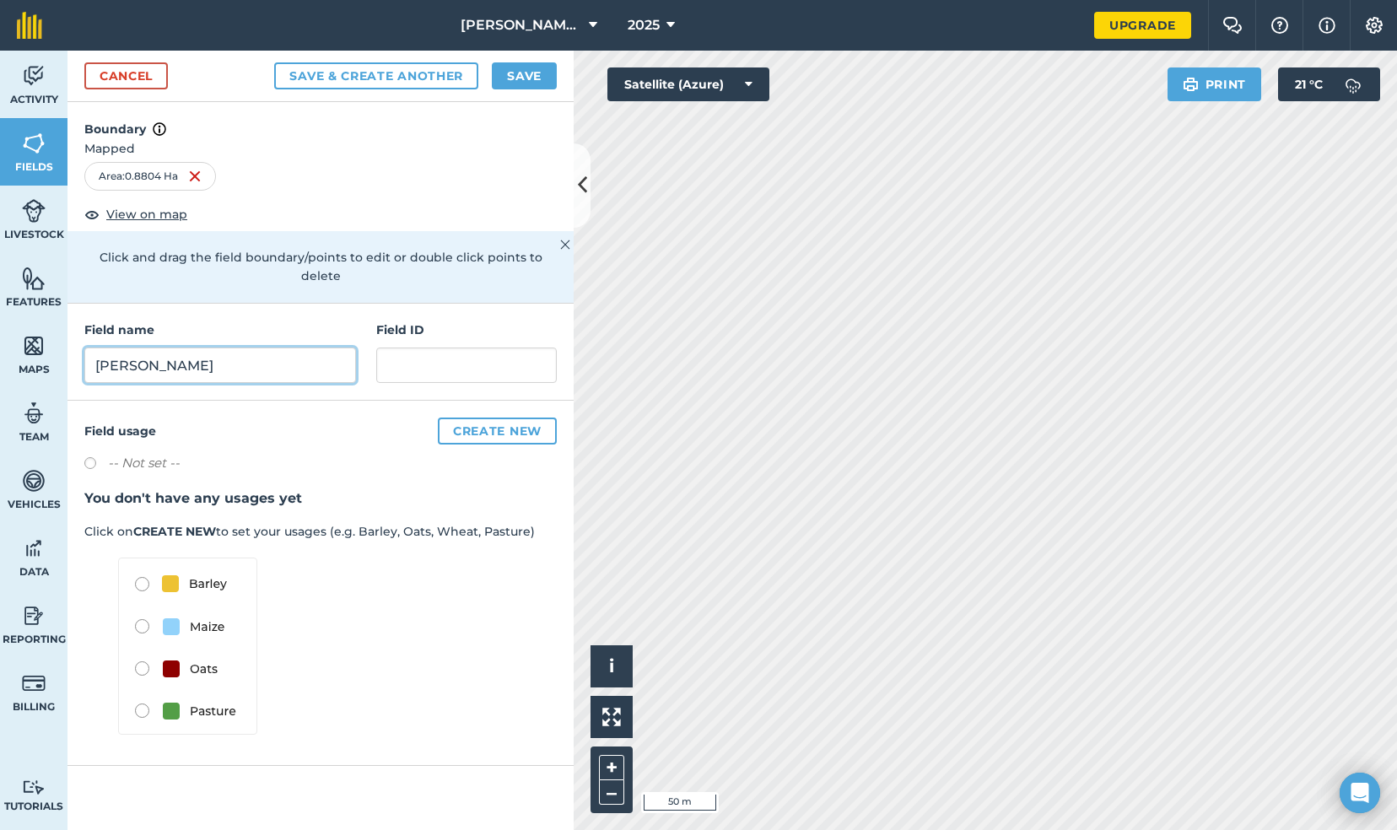
type input "likhitha"
click at [452, 348] on input "text" at bounding box center [466, 365] width 181 height 35
click at [361, 418] on h4 "Field usage Create new" at bounding box center [320, 431] width 472 height 27
click at [138, 603] on img at bounding box center [187, 646] width 139 height 177
